Goal: Task Accomplishment & Management: Manage account settings

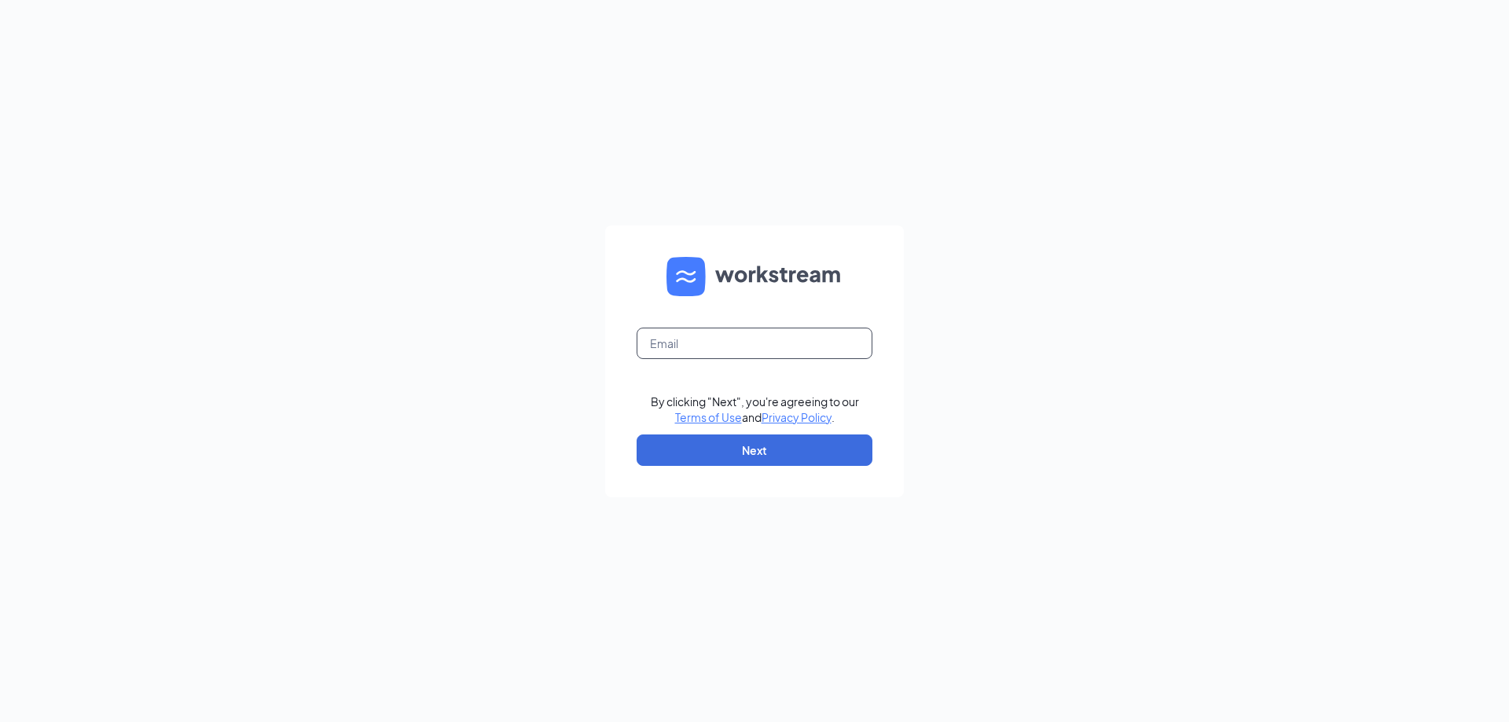
click at [716, 341] on input "text" at bounding box center [755, 343] width 236 height 31
click at [735, 352] on input "text" at bounding box center [755, 343] width 236 height 31
type input "culversofmukwonago@outlook.com"
click at [762, 450] on button "Next" at bounding box center [755, 450] width 236 height 31
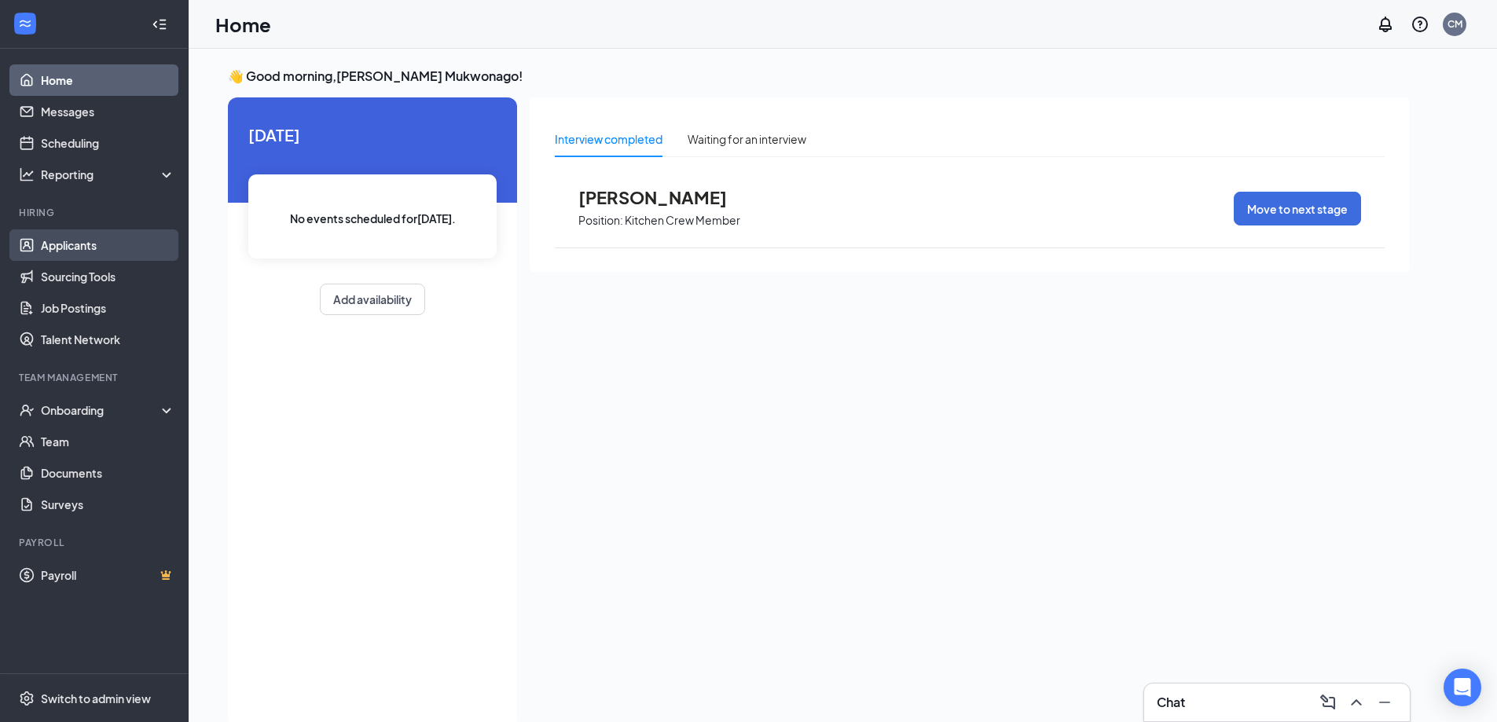
click at [122, 251] on link "Applicants" at bounding box center [108, 245] width 134 height 31
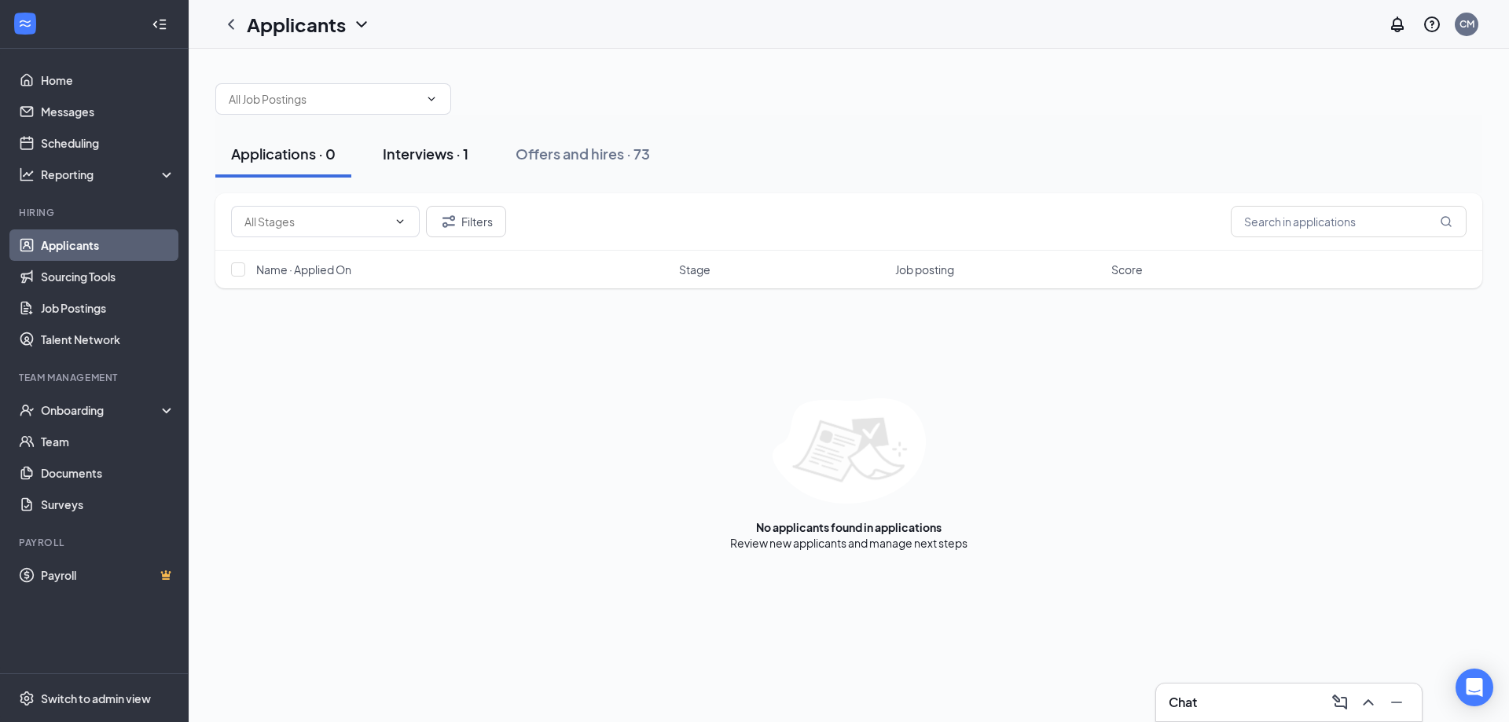
click at [414, 160] on div "Interviews · 1" at bounding box center [426, 154] width 86 height 20
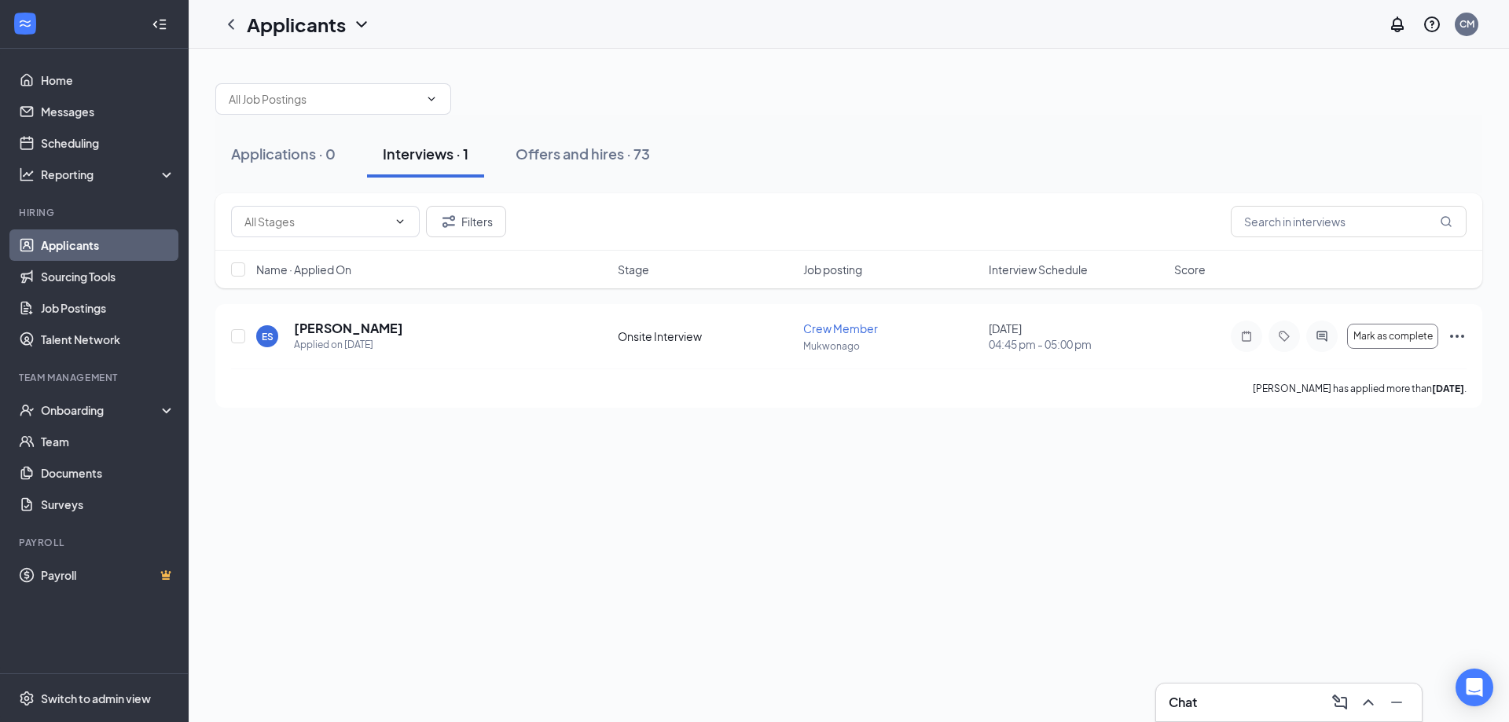
click at [1194, 714] on div "Chat" at bounding box center [1289, 702] width 241 height 25
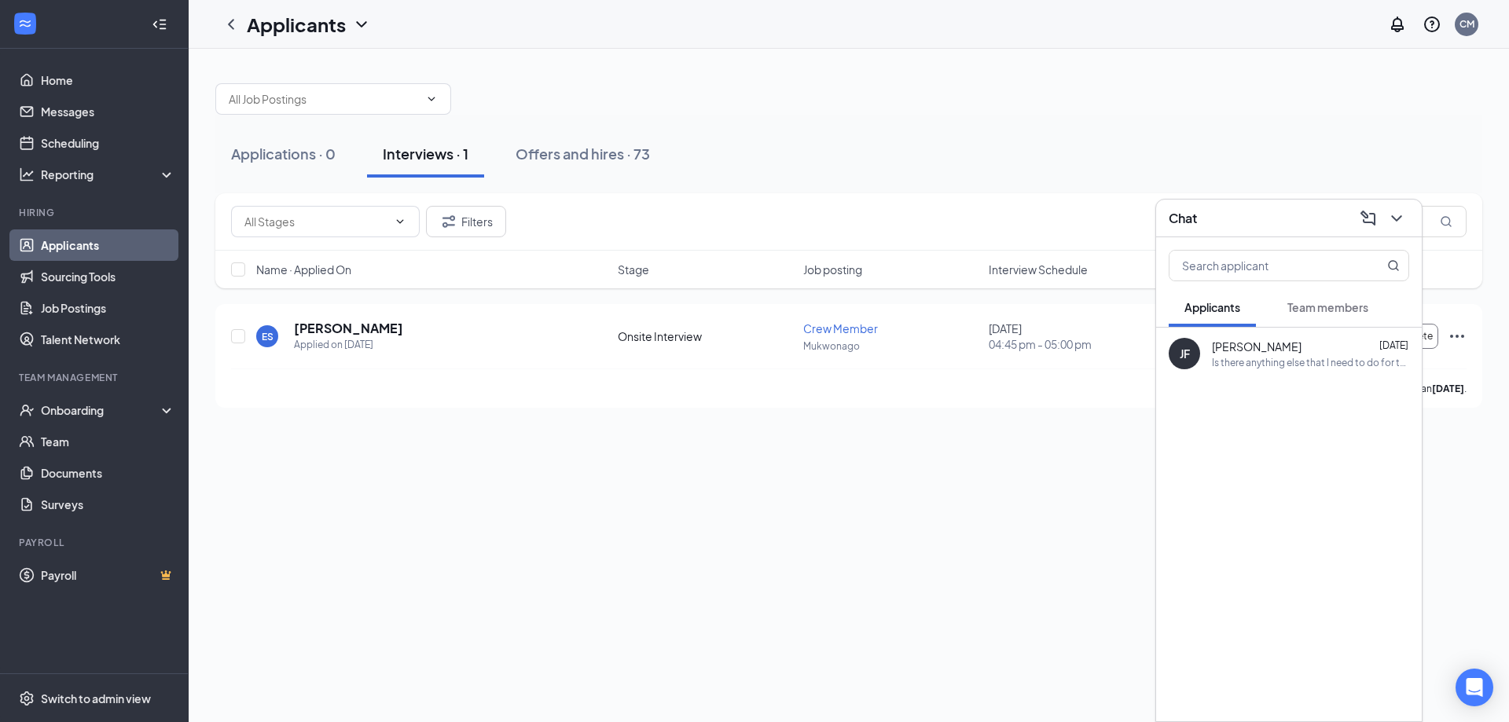
click at [1311, 299] on div "Team members" at bounding box center [1327, 307] width 81 height 16
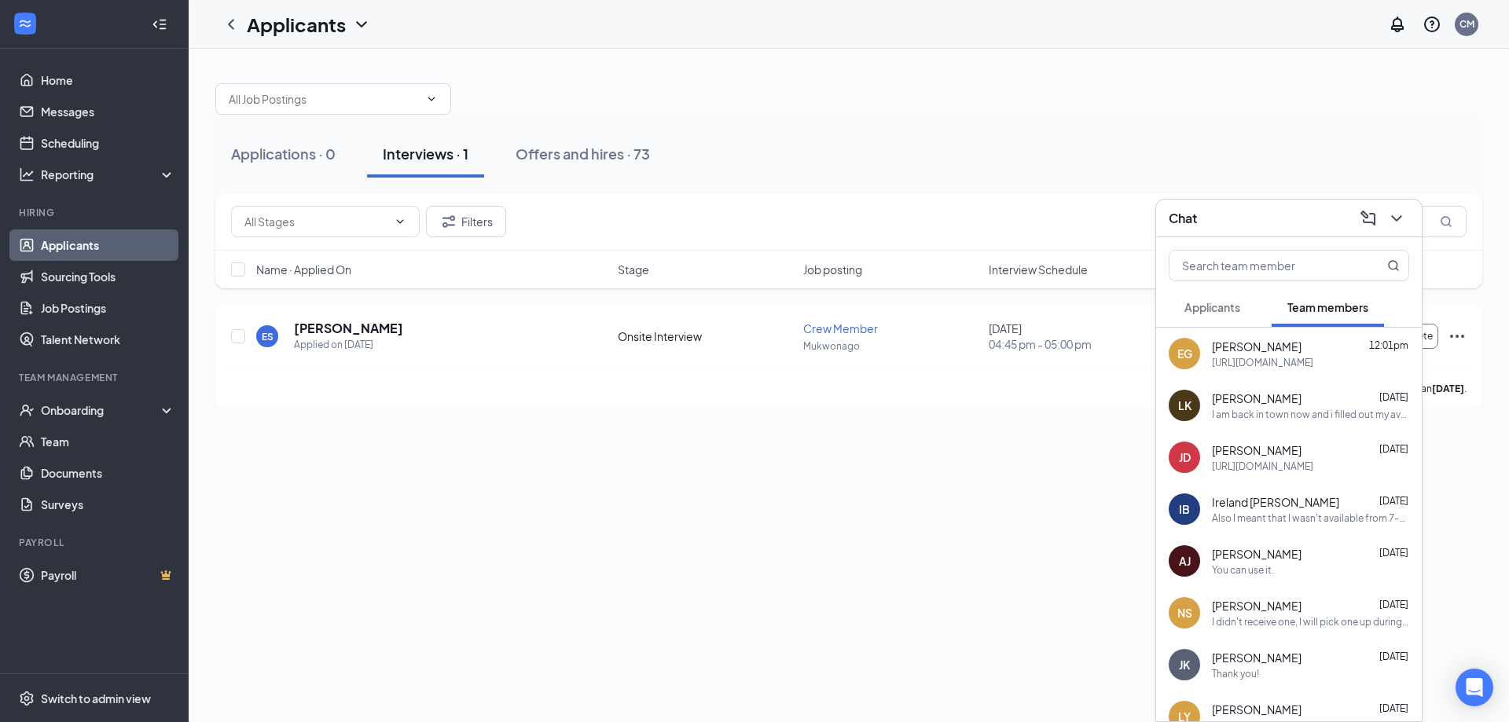
click at [1273, 421] on div "I am back in town now and i filled out my availability so i am ready to watch t…" at bounding box center [1310, 414] width 197 height 13
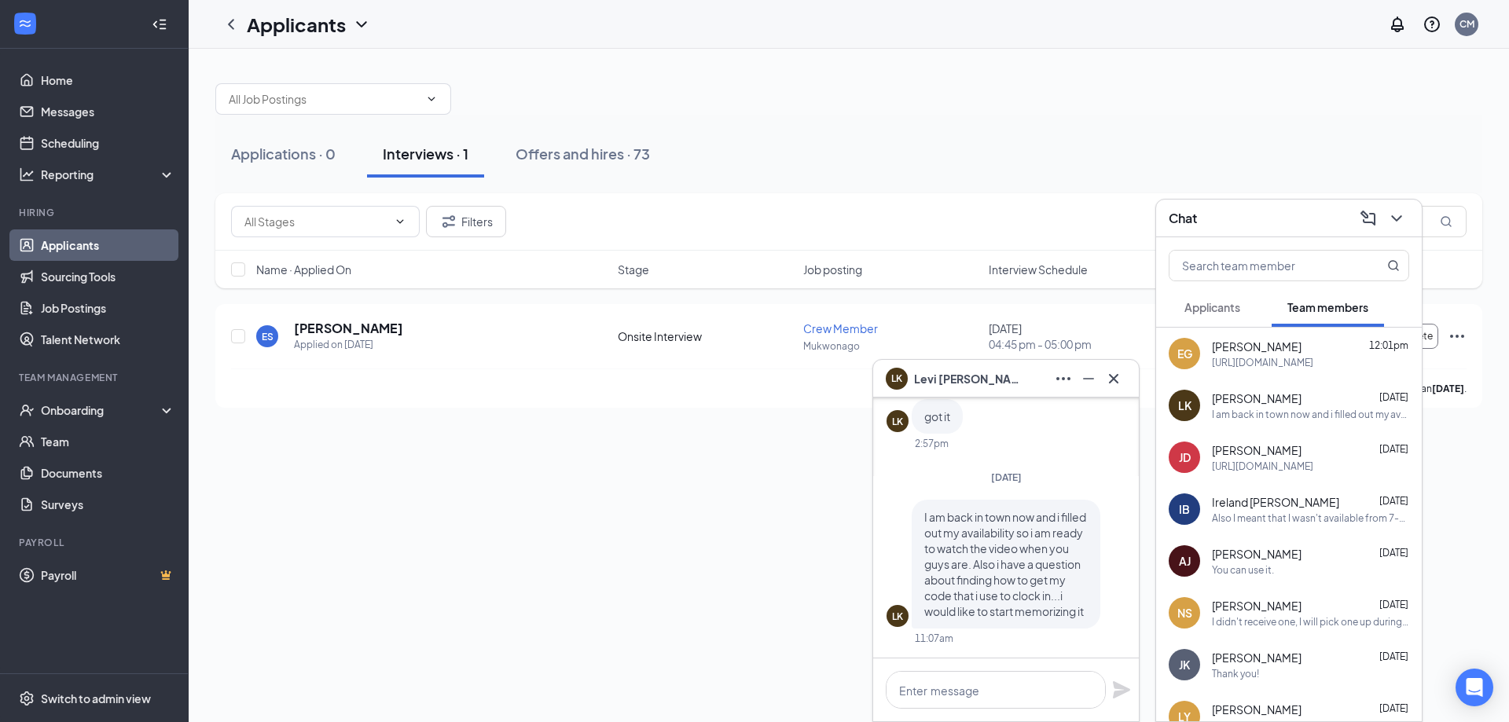
click at [1122, 163] on div "Applications · 0 Interviews · 1 Offers and hires · 73" at bounding box center [848, 153] width 1267 height 47
click at [1220, 162] on div "Applications · 0 Interviews · 1 Offers and hires · 73" at bounding box center [848, 153] width 1267 height 47
click at [1398, 219] on icon "ChevronDown" at bounding box center [1396, 218] width 10 height 6
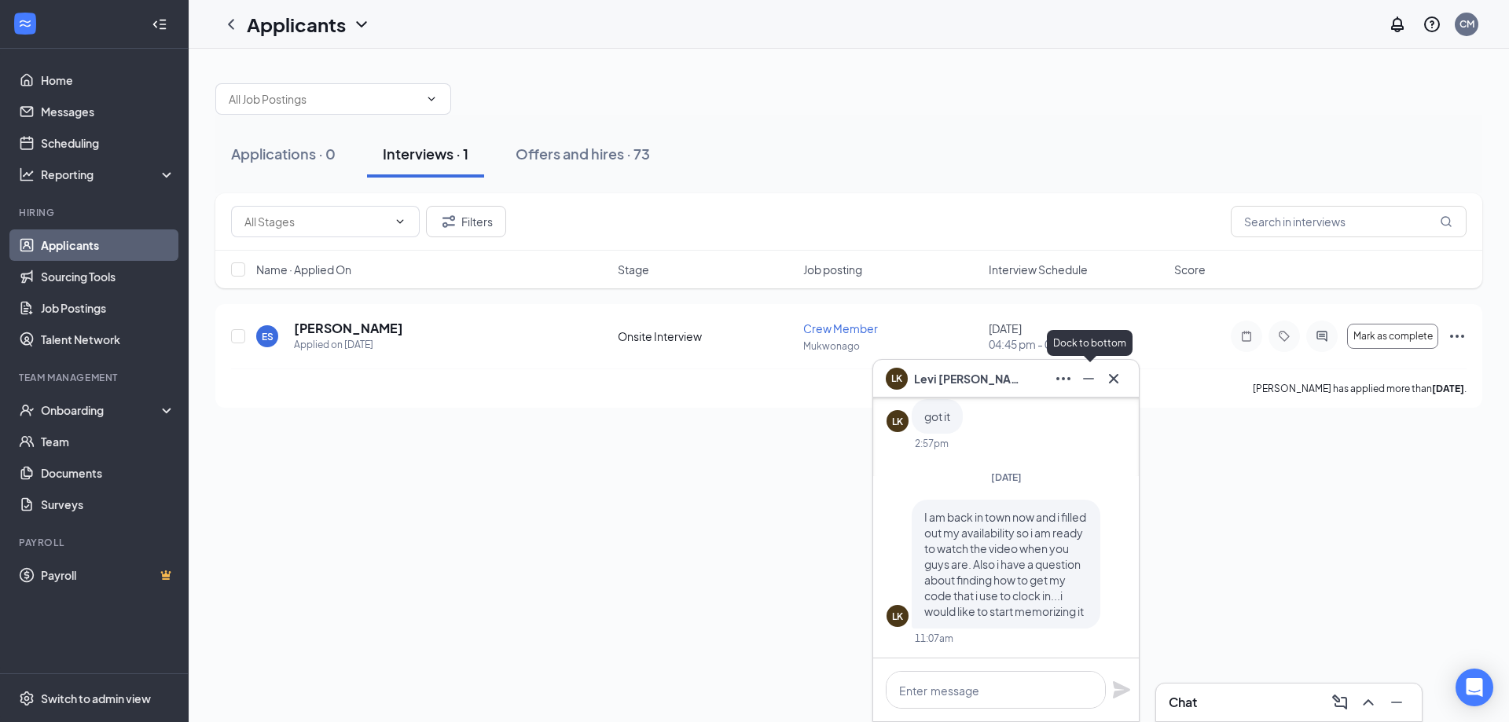
click at [1089, 383] on icon "Minimize" at bounding box center [1088, 378] width 19 height 19
